Goal: Information Seeking & Learning: Learn about a topic

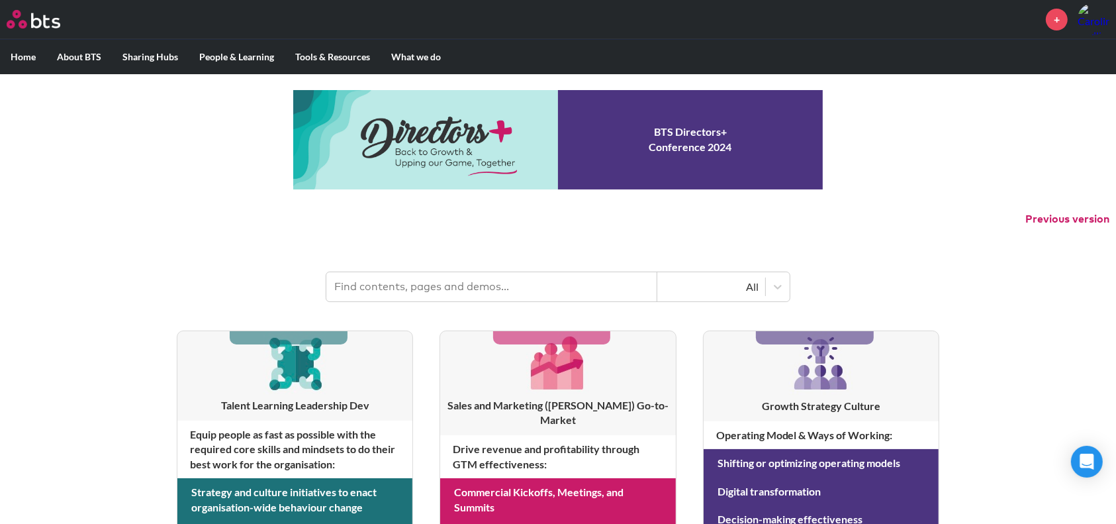
click at [413, 280] on input "text" at bounding box center [491, 286] width 331 height 29
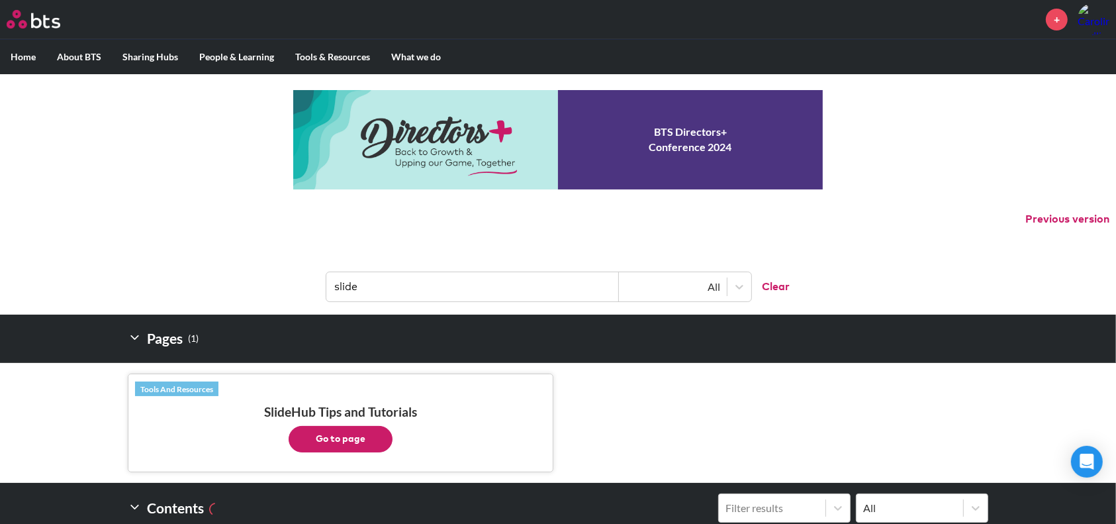
type input "slide"
click at [357, 433] on button "Go to page" at bounding box center [341, 439] width 104 height 26
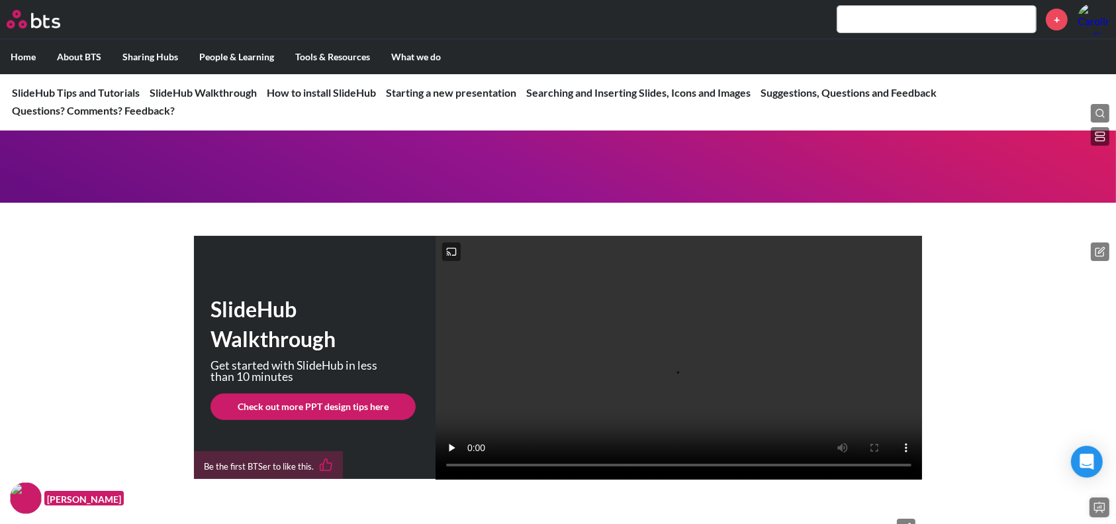
scroll to position [128, 0]
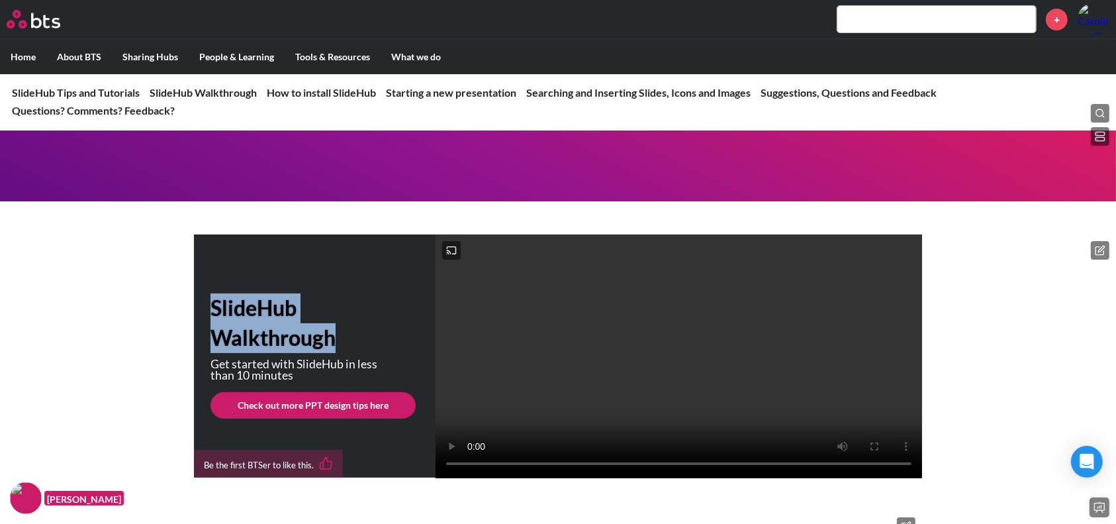
drag, startPoint x: 216, startPoint y: 326, endPoint x: 353, endPoint y: 349, distance: 138.9
click at [353, 349] on h1 "SlideHub Walkthrough" at bounding box center [314, 323] width 208 height 60
copy h1 "SlideHub Walkthrough"
